Goal: Book appointment/travel/reservation

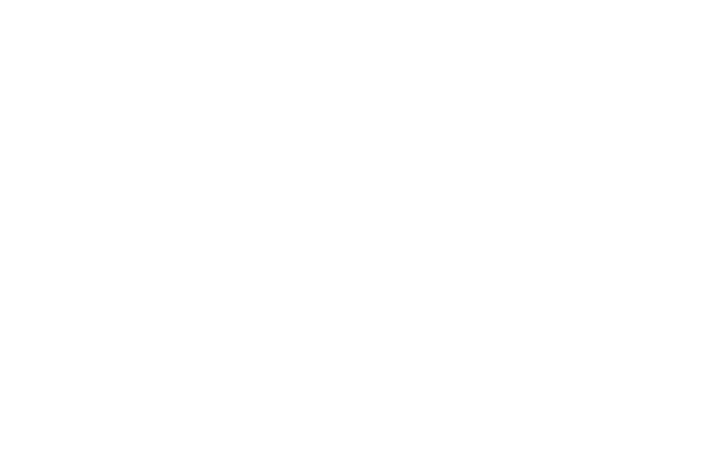
scroll to position [185, 0]
click at [102, 333] on span "Anreise" at bounding box center [69, 333] width 69 height 10
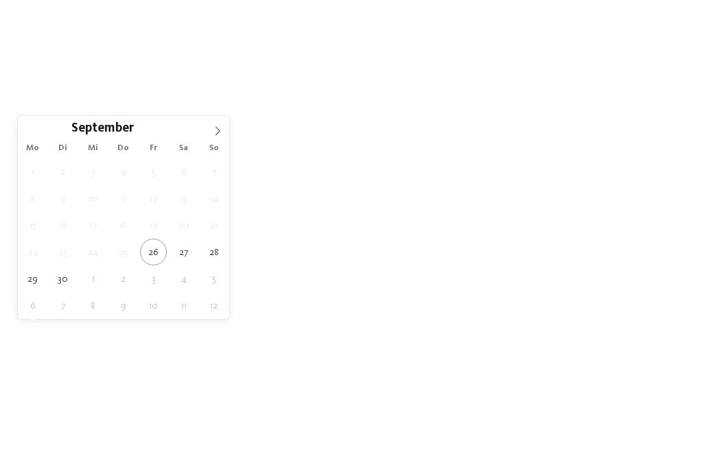
click at [217, 132] on icon at bounding box center [218, 131] width 10 height 10
click at [216, 132] on icon at bounding box center [218, 131] width 10 height 10
click at [213, 132] on icon at bounding box center [218, 131] width 10 height 10
click at [213, 134] on icon at bounding box center [218, 131] width 10 height 10
type input "****"
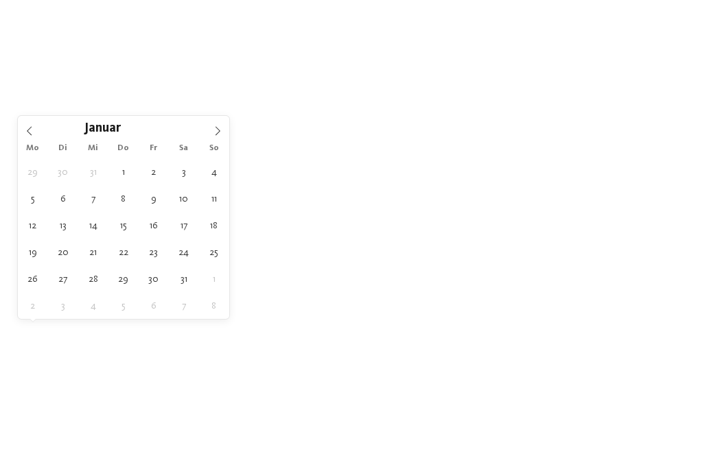
click at [213, 132] on icon at bounding box center [218, 131] width 10 height 10
click at [210, 133] on span at bounding box center [217, 127] width 23 height 23
click at [214, 133] on icon at bounding box center [218, 131] width 10 height 10
click at [213, 132] on icon at bounding box center [218, 131] width 10 height 10
click at [211, 132] on span at bounding box center [217, 127] width 23 height 23
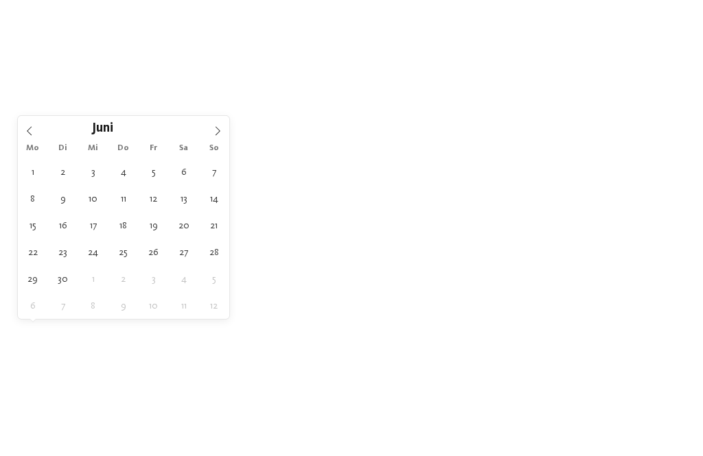
click at [213, 132] on icon at bounding box center [218, 131] width 10 height 10
type div "18.07.2026"
type input "****"
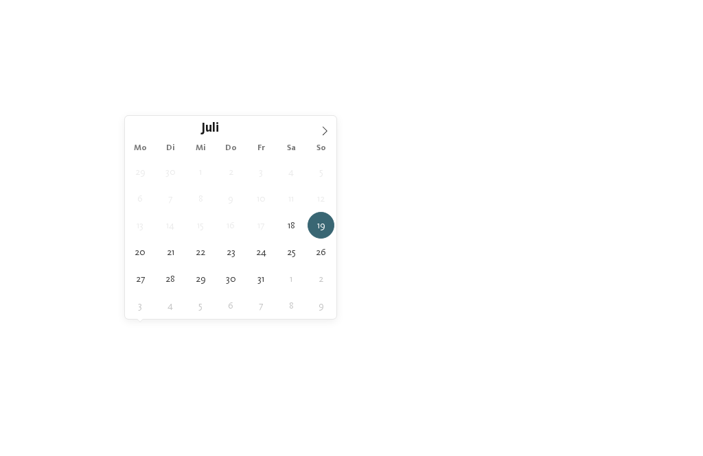
type div "01.08.2026"
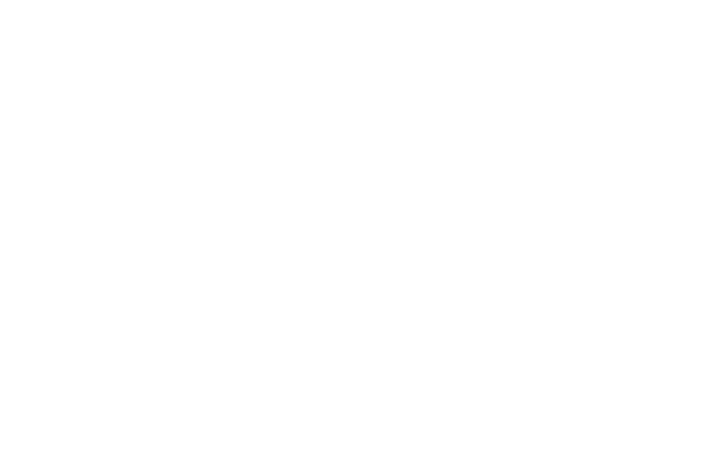
click at [298, 333] on span "Region" at bounding box center [283, 333] width 69 height 10
click at [434, 153] on div at bounding box center [434, 160] width 14 height 14
click at [434, 180] on div at bounding box center [434, 187] width 14 height 14
click at [435, 208] on div at bounding box center [434, 215] width 14 height 14
click at [434, 235] on div at bounding box center [434, 242] width 14 height 14
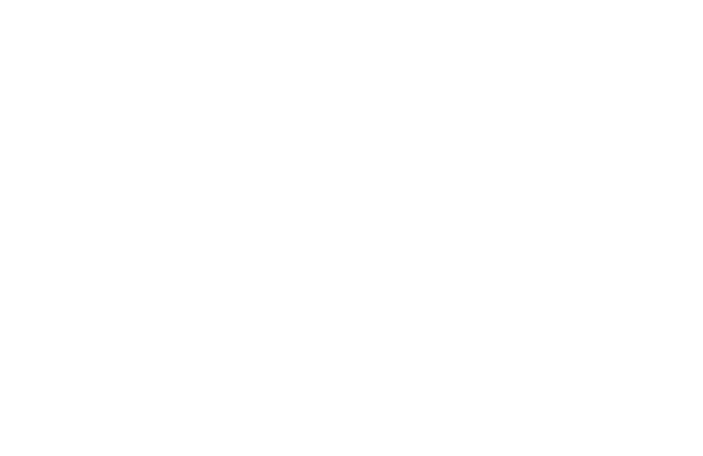
click at [434, 263] on div at bounding box center [434, 270] width 14 height 14
click at [379, 314] on span "übernehmen" at bounding box center [351, 319] width 58 height 10
click at [397, 340] on div "Meine Wünsche" at bounding box center [391, 332] width 103 height 24
click at [545, 104] on div at bounding box center [544, 109] width 14 height 14
click at [323, 189] on div at bounding box center [324, 192] width 14 height 14
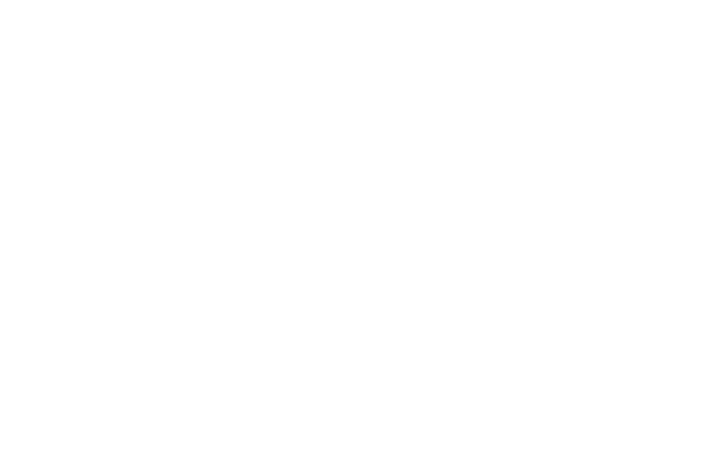
click at [616, 86] on icon at bounding box center [615, 98] width 30 height 24
click at [417, 357] on div "übernehmen" at bounding box center [351, 370] width 398 height 27
click at [508, 332] on span "Family Experiences" at bounding box center [498, 333] width 69 height 10
click at [458, 49] on icon at bounding box center [462, 51] width 30 height 24
click at [638, 342] on link "Hotel finden" at bounding box center [633, 332] width 103 height 24
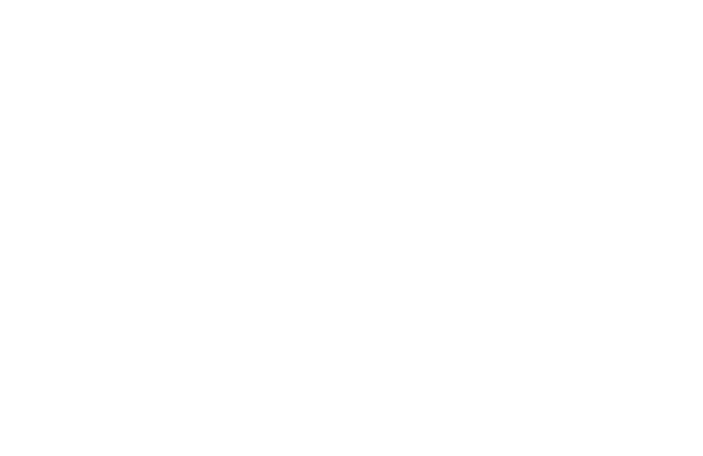
scroll to position [140, 0]
click at [631, 132] on div "filtern" at bounding box center [622, 140] width 99 height 24
click at [587, 265] on h4 "****ˢ Garberhof Dolomit Family" at bounding box center [517, 274] width 290 height 18
click at [32, 89] on icon at bounding box center [31, 88] width 34 height 27
